Goal: Task Accomplishment & Management: Manage account settings

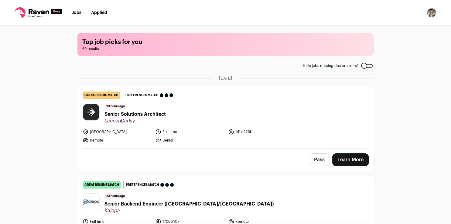
click at [99, 12] on link "Applied" at bounding box center [99, 13] width 16 height 4
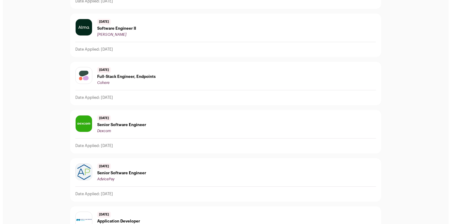
scroll to position [485, 0]
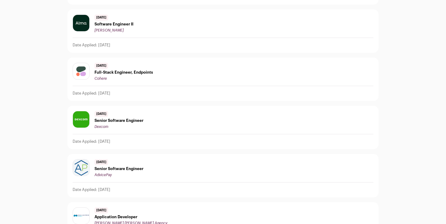
click at [144, 159] on div "[DATE] Senior Software Engineer AdvicePay" at bounding box center [223, 168] width 301 height 18
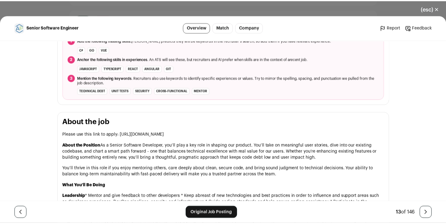
scroll to position [265, 0]
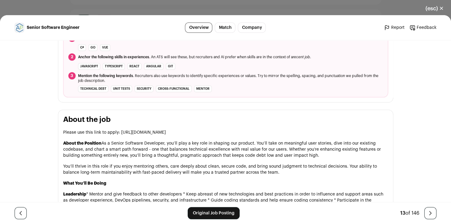
click at [195, 214] on link "Original Job Posting" at bounding box center [214, 213] width 52 height 12
click at [443, 9] on button "(esc) ✕" at bounding box center [434, 8] width 33 height 13
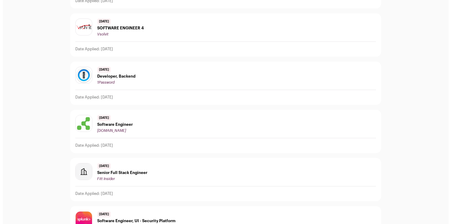
scroll to position [0, 0]
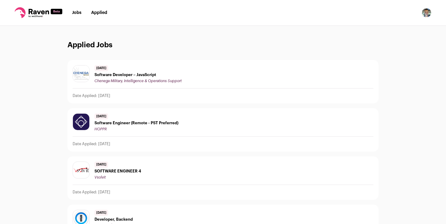
click at [425, 16] on img "Open dropdown" at bounding box center [426, 13] width 10 height 10
click at [385, 74] on button "Logout" at bounding box center [397, 75] width 67 height 15
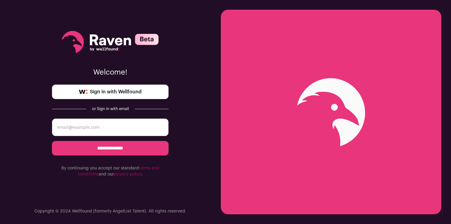
click at [73, 127] on input "email" at bounding box center [110, 128] width 117 height 18
type input "matheudewitt@gmail.com"
click at [120, 93] on span "Sign in with Wellfound" at bounding box center [116, 91] width 52 height 7
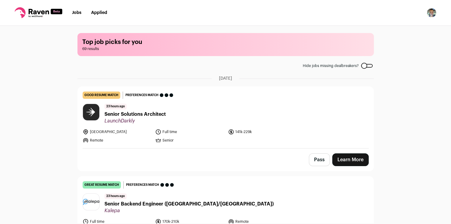
click at [430, 11] on img "Open dropdown" at bounding box center [432, 13] width 10 height 10
click at [390, 80] on button "Logout" at bounding box center [402, 75] width 67 height 15
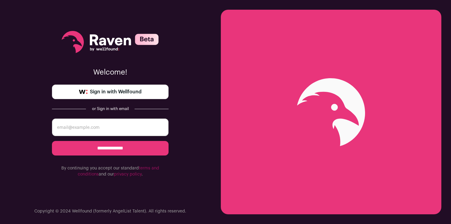
click at [150, 129] on input "email" at bounding box center [110, 128] width 117 height 18
type input "matheudewitt@gmail.com"
click at [136, 149] on input "**********" at bounding box center [110, 148] width 117 height 15
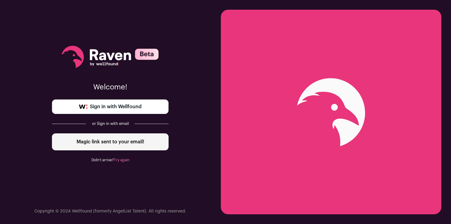
click at [125, 111] on link "Sign in with Wellfound" at bounding box center [110, 107] width 117 height 15
click at [138, 104] on span "Sign in with Wellfound" at bounding box center [116, 106] width 52 height 7
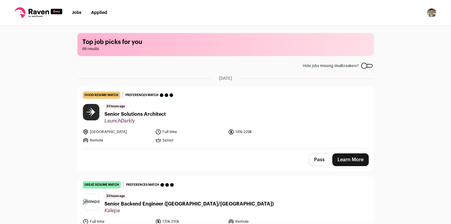
click at [433, 15] on img "Open dropdown" at bounding box center [432, 13] width 10 height 10
click at [397, 77] on button "Logout" at bounding box center [402, 75] width 67 height 15
click at [98, 14] on link "Applied" at bounding box center [99, 13] width 16 height 4
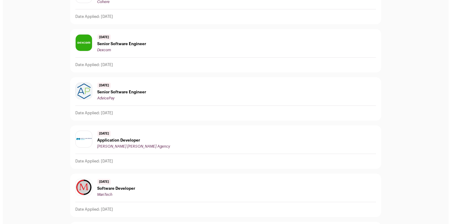
scroll to position [566, 0]
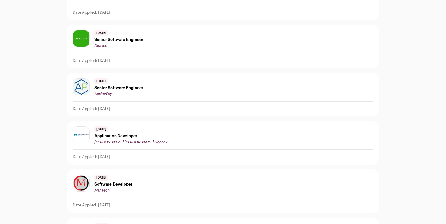
click at [117, 86] on span "Senior Software Engineer" at bounding box center [118, 88] width 49 height 5
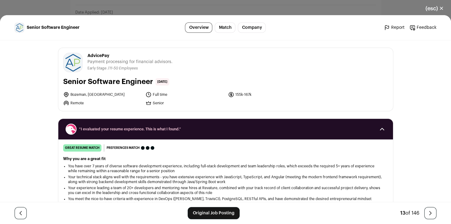
click at [215, 216] on link "Original Job Posting" at bounding box center [214, 213] width 52 height 12
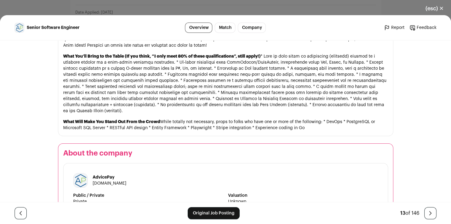
scroll to position [636, 0]
